Goal: Task Accomplishment & Management: Manage account settings

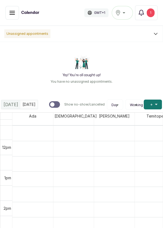
scroll to position [351, 0]
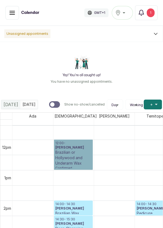
click at [75, 141] on link "12:00 - [PERSON_NAME] Brazilian or Hollywood and Underarm Wax Confirmed" at bounding box center [73, 154] width 39 height 30
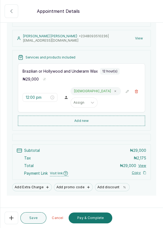
scroll to position [56, 0]
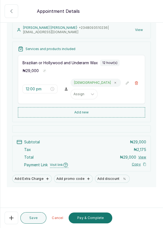
click at [8, 221] on icon "button" at bounding box center [11, 217] width 7 height 7
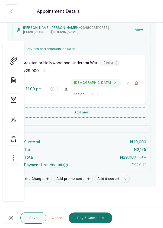
click at [10, 221] on icon "button" at bounding box center [11, 217] width 7 height 7
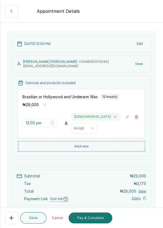
scroll to position [0, 0]
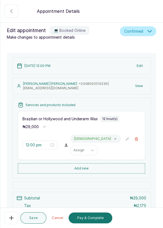
click at [8, 221] on icon "button" at bounding box center [11, 217] width 7 height 7
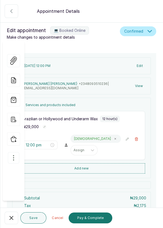
click at [11, 154] on icon "button" at bounding box center [13, 157] width 7 height 7
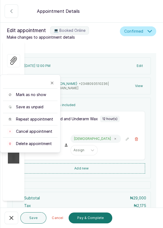
click at [38, 129] on span "Cancel appointment" at bounding box center [34, 131] width 36 height 5
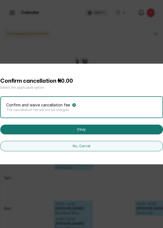
click at [87, 134] on button "Okay" at bounding box center [81, 129] width 163 height 10
click at [114, 134] on button "Okay" at bounding box center [81, 129] width 163 height 10
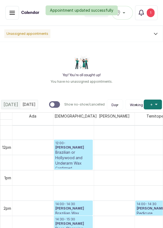
click at [55, 105] on div at bounding box center [52, 104] width 4 height 4
click at [49, 101] on input "Show no-show/cancelled" at bounding box center [49, 101] width 0 height 0
checkbox input "true"
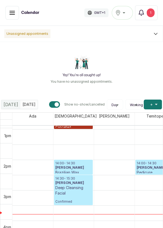
scroll to position [392, 0]
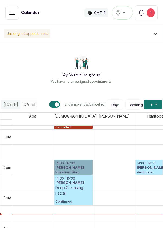
click at [71, 162] on link "14:00 - 14:30 Aisha Giwa Brazilian Wax Confirmed" at bounding box center [73, 166] width 39 height 15
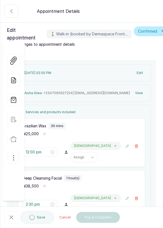
type input "2:00 pm"
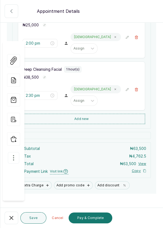
scroll to position [115, 0]
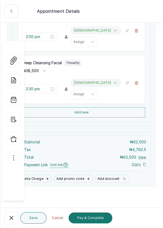
click at [8, 221] on button "Show no-show/cancelled" at bounding box center [12, 217] width 14 height 12
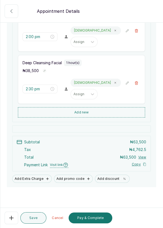
click at [108, 110] on button "Add new" at bounding box center [81, 112] width 127 height 10
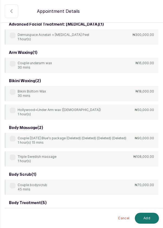
scroll to position [0, 0]
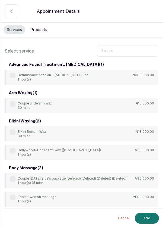
click at [111, 49] on input "text" at bounding box center [128, 50] width 62 height 11
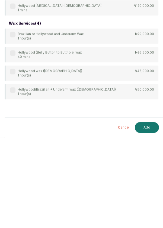
scroll to position [26, 0]
type input "Holly"
click at [145, 118] on div "bikini waxing ( 1 ) Hollywood+Under Arm wax (male) 1 hour(s) ₦50,000.00 brazili…" at bounding box center [82, 89] width 154 height 202
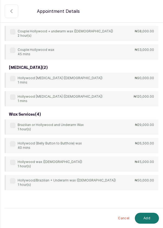
scroll to position [0, 0]
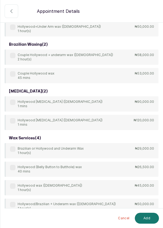
click at [148, 218] on button "Add" at bounding box center [147, 217] width 24 height 11
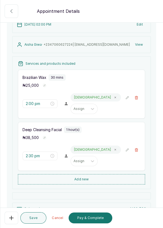
click at [136, 98] on icon "button" at bounding box center [137, 98] width 4 height 4
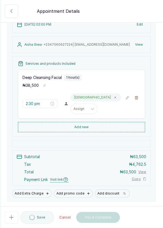
type input "2:30 pm"
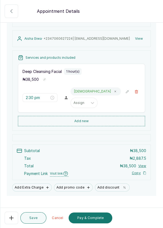
scroll to position [63, 0]
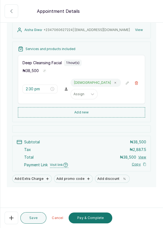
click at [113, 110] on button "Add new" at bounding box center [81, 112] width 127 height 10
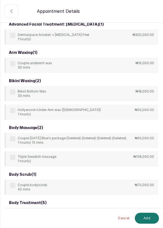
scroll to position [0, 0]
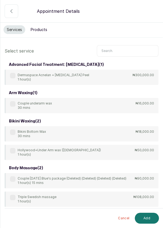
click at [118, 51] on input "text" at bounding box center [128, 50] width 62 height 11
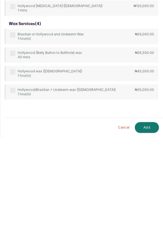
scroll to position [26, 0]
type input "Hollyw"
click at [148, 116] on div "bikini waxing ( 1 ) Hollywood+Under Arm wax (male) 1 hour(s) ₦50,000.00 brazili…" at bounding box center [82, 89] width 154 height 202
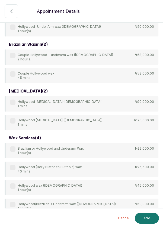
scroll to position [0, 0]
click at [149, 219] on button "Add" at bounding box center [147, 217] width 24 height 11
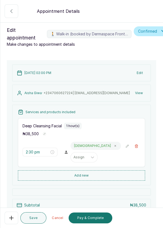
click at [9, 11] on icon "button" at bounding box center [11, 11] width 7 height 7
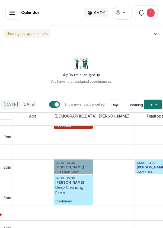
scroll to position [393, 0]
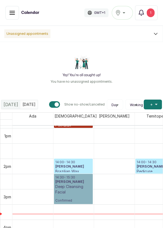
click at [81, 177] on link "14:30 - 15:30 Aisha Giwa Deep Cleansing Facial Confirmed" at bounding box center [73, 189] width 39 height 30
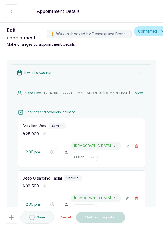
type input "2:00 pm"
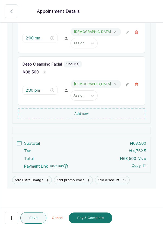
scroll to position [115, 0]
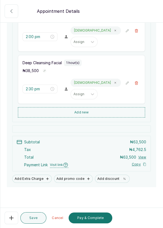
click at [25, 179] on button "Add Extra Charge" at bounding box center [32, 178] width 40 height 8
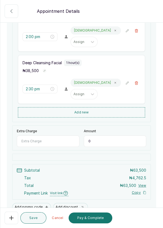
click at [54, 138] on input "Extra Charge" at bounding box center [48, 140] width 63 height 11
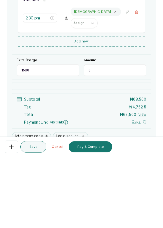
type input "1500"
click at [107, 140] on input "0" at bounding box center [115, 140] width 63 height 11
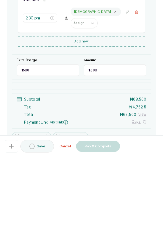
type input "1,500"
click at [37, 137] on input "1500" at bounding box center [48, 140] width 63 height 11
type input "1"
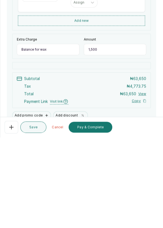
scroll to position [116, 0]
type input "Balance for wax"
click at [33, 219] on button "Save" at bounding box center [33, 217] width 26 height 11
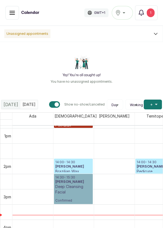
click at [78, 185] on link "14:30 - 15:30 Aisha Giwa Deep Cleansing Facial Confirmed" at bounding box center [73, 189] width 39 height 30
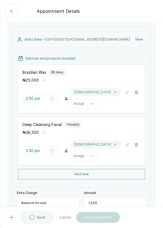
scroll to position [143, 0]
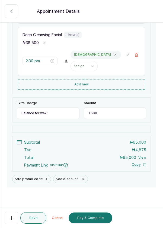
click at [84, 223] on button "Pay & Complete" at bounding box center [91, 217] width 44 height 11
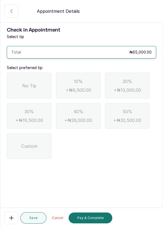
scroll to position [0, 0]
click at [29, 84] on span "No Tip" at bounding box center [29, 85] width 14 height 7
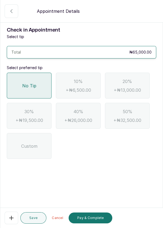
click at [87, 223] on button "Pay & Complete" at bounding box center [91, 217] width 44 height 11
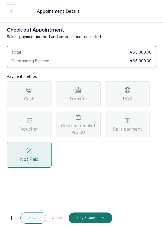
click at [129, 95] on span "POS" at bounding box center [127, 98] width 9 height 7
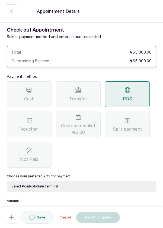
click at [93, 187] on select "Select Point-of-Sale Terminal Pos- Flutterwave Zenith Bank POS - Paga Paga POS …" at bounding box center [82, 185] width 150 height 11
select select "ea021b39-a6bc-4e4d-b5d1-02cb72451b32"
click at [7, 180] on select "Select Point-of-Sale Terminal Pos- Flutterwave Zenith Bank POS - Paga Paga POS …" at bounding box center [82, 185] width 150 height 11
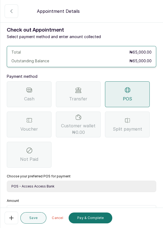
click at [48, 214] on input "text" at bounding box center [85, 211] width 136 height 7
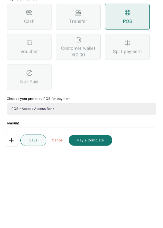
scroll to position [26, 0]
type input "65"
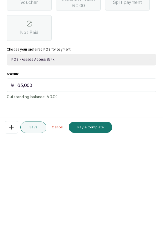
type input "65,000"
click at [87, 219] on button "Pay & Complete" at bounding box center [91, 217] width 44 height 11
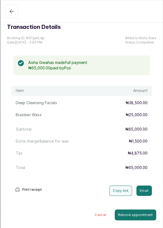
click at [11, 14] on icon "button" at bounding box center [11, 11] width 7 height 7
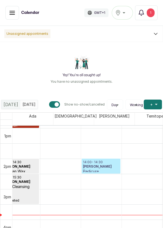
scroll to position [0, 54]
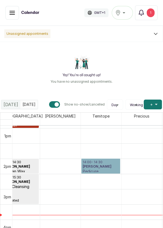
click at [102, 161] on link "14:00 - 14:30 Unwana Etuk Pedicure Confirmed" at bounding box center [101, 165] width 39 height 15
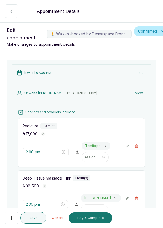
scroll to position [115, 0]
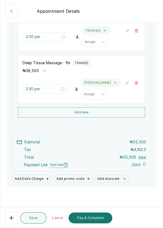
click at [9, 222] on button "Show no-show/cancelled" at bounding box center [12, 217] width 14 height 12
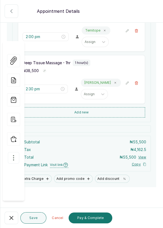
click at [13, 154] on icon "button" at bounding box center [13, 157] width 7 height 7
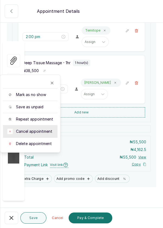
click at [43, 129] on span "Cancel appointment" at bounding box center [34, 131] width 36 height 5
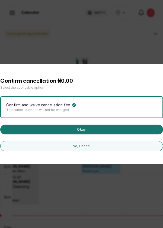
click at [123, 134] on button "Okay" at bounding box center [81, 129] width 163 height 10
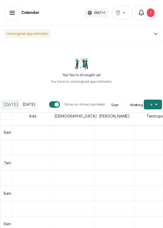
scroll to position [214, 0]
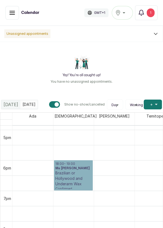
click at [77, 170] on link "18:00 - 19:00 Ms Ene Brazilian or Hollywood and Underarm Wax Confirmed" at bounding box center [73, 175] width 39 height 30
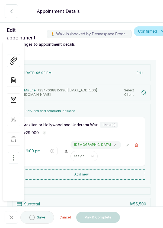
type input "6:00 pm"
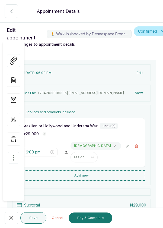
click at [9, 220] on icon "button" at bounding box center [11, 217] width 7 height 7
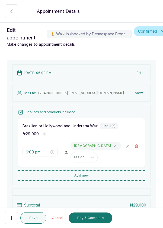
click at [12, 220] on icon "button" at bounding box center [11, 217] width 7 height 7
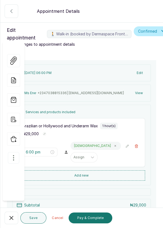
click at [9, 152] on button "button" at bounding box center [13, 157] width 11 height 11
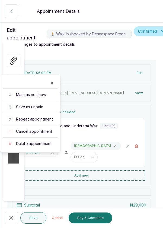
click at [42, 129] on span "Cancel appointment" at bounding box center [34, 131] width 36 height 5
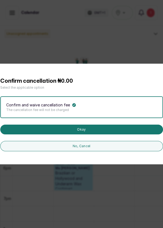
click at [117, 134] on button "Okay" at bounding box center [81, 129] width 163 height 10
click at [146, 134] on button "Okay" at bounding box center [81, 129] width 163 height 10
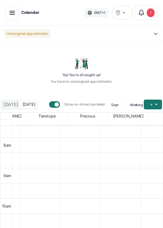
scroll to position [232, 119]
click at [6, 11] on button "Show no-show/cancelled" at bounding box center [12, 13] width 14 height 14
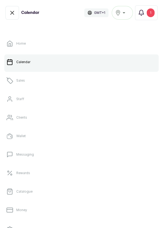
click at [18, 82] on p "Sales" at bounding box center [20, 80] width 9 height 4
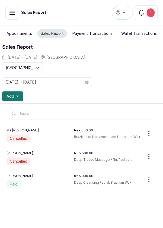
click at [8, 10] on button "Cancelled" at bounding box center [12, 13] width 14 height 14
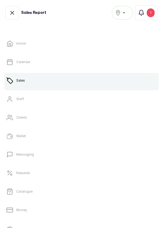
click at [22, 63] on p "Calendar" at bounding box center [23, 62] width 14 height 4
